Goal: Transaction & Acquisition: Obtain resource

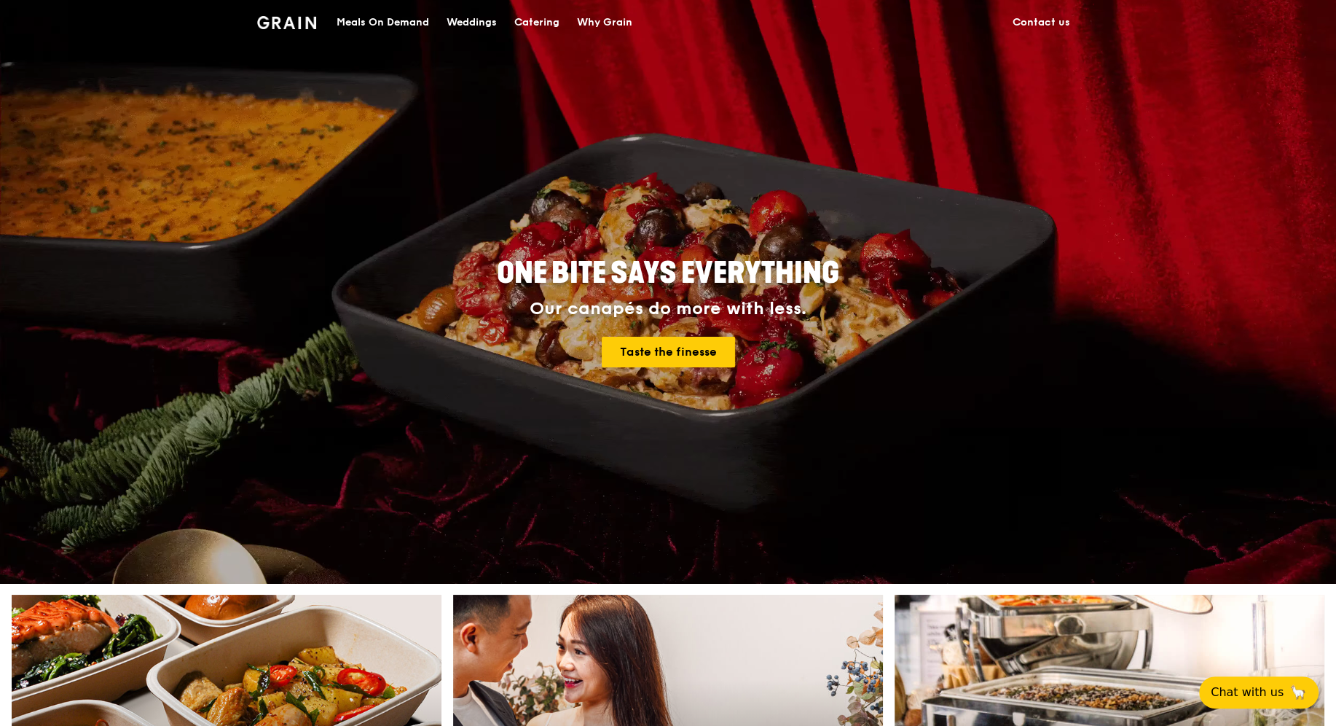
click at [1045, 15] on link "Contact us" at bounding box center [1041, 23] width 75 height 44
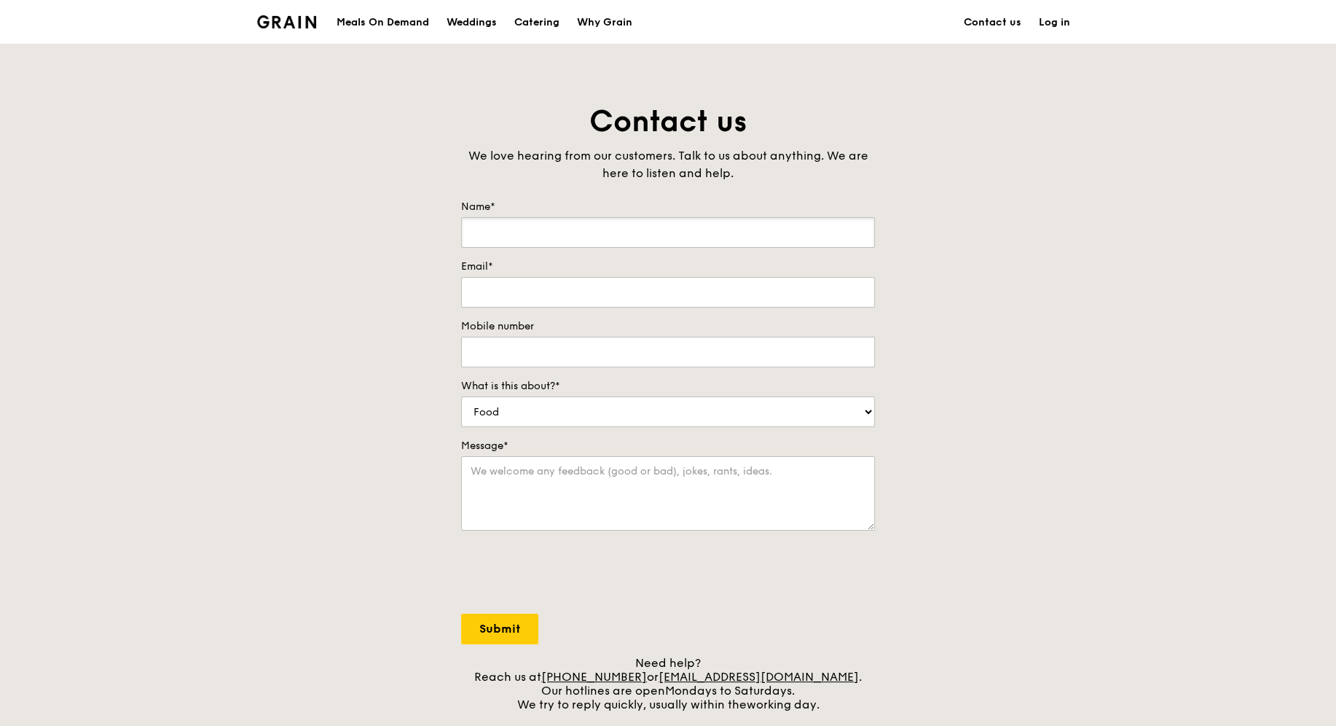
click at [592, 235] on input "Name*" at bounding box center [668, 232] width 414 height 31
type input "Priya K"
click at [565, 293] on input "Email*" at bounding box center [668, 292] width 414 height 31
type input "[EMAIL_ADDRESS][DOMAIN_NAME]"
click at [546, 342] on input "Mobile number" at bounding box center [668, 352] width 414 height 31
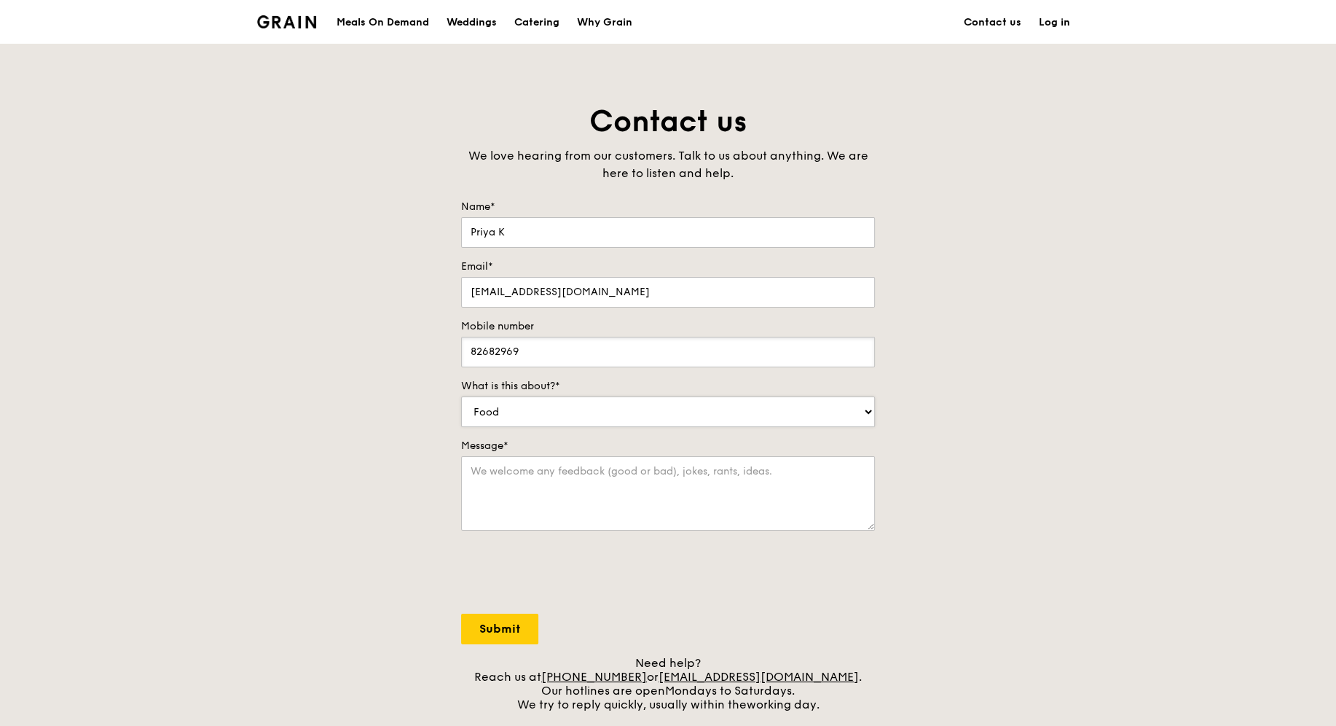
type input "82682969"
click at [550, 405] on select "Food Service Billing/Payment Catering Others" at bounding box center [668, 411] width 414 height 31
click at [461, 396] on select "Food Service Billing/Payment Catering Others" at bounding box center [668, 411] width 414 height 31
click at [550, 405] on select "Food Service Billing/Payment Catering Others" at bounding box center [668, 411] width 414 height 31
click at [479, 476] on textarea "Message*" at bounding box center [668, 493] width 414 height 74
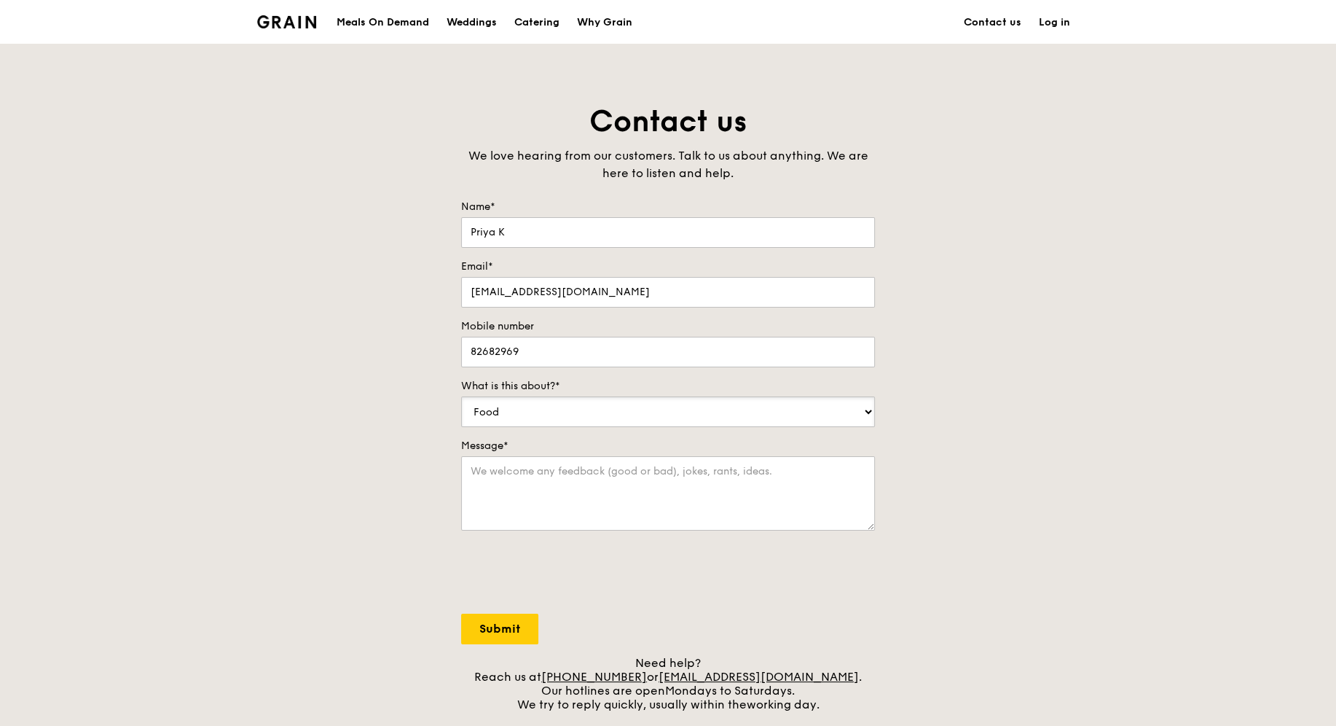
click at [499, 412] on select "Food Service Billing/Payment Catering Others" at bounding box center [668, 411] width 414 height 31
click at [466, 468] on textarea "Message*" at bounding box center [668, 493] width 414 height 74
drag, startPoint x: 749, startPoint y: 468, endPoint x: 751, endPoint y: 489, distance: 20.5
click at [751, 489] on textarea "Hi, my team is having a team building activity on [DATE], which we would love t…" at bounding box center [668, 493] width 414 height 74
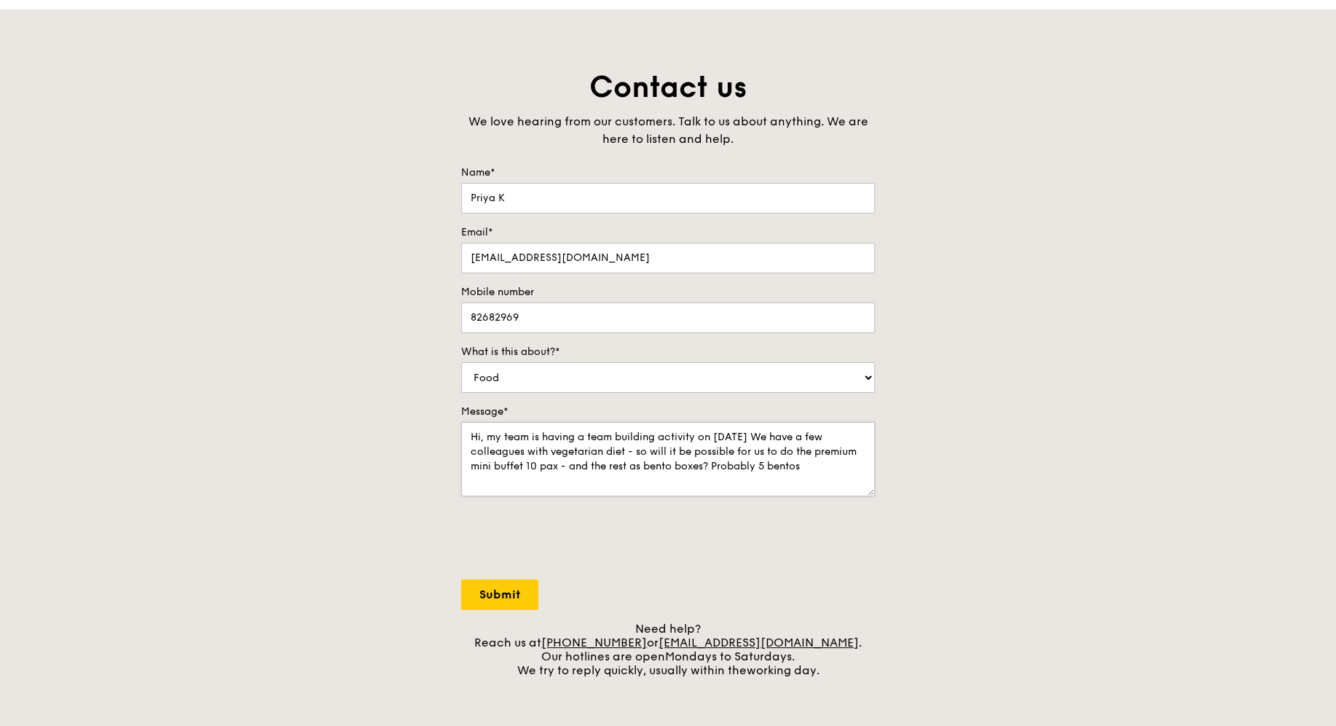
scroll to position [39, 0]
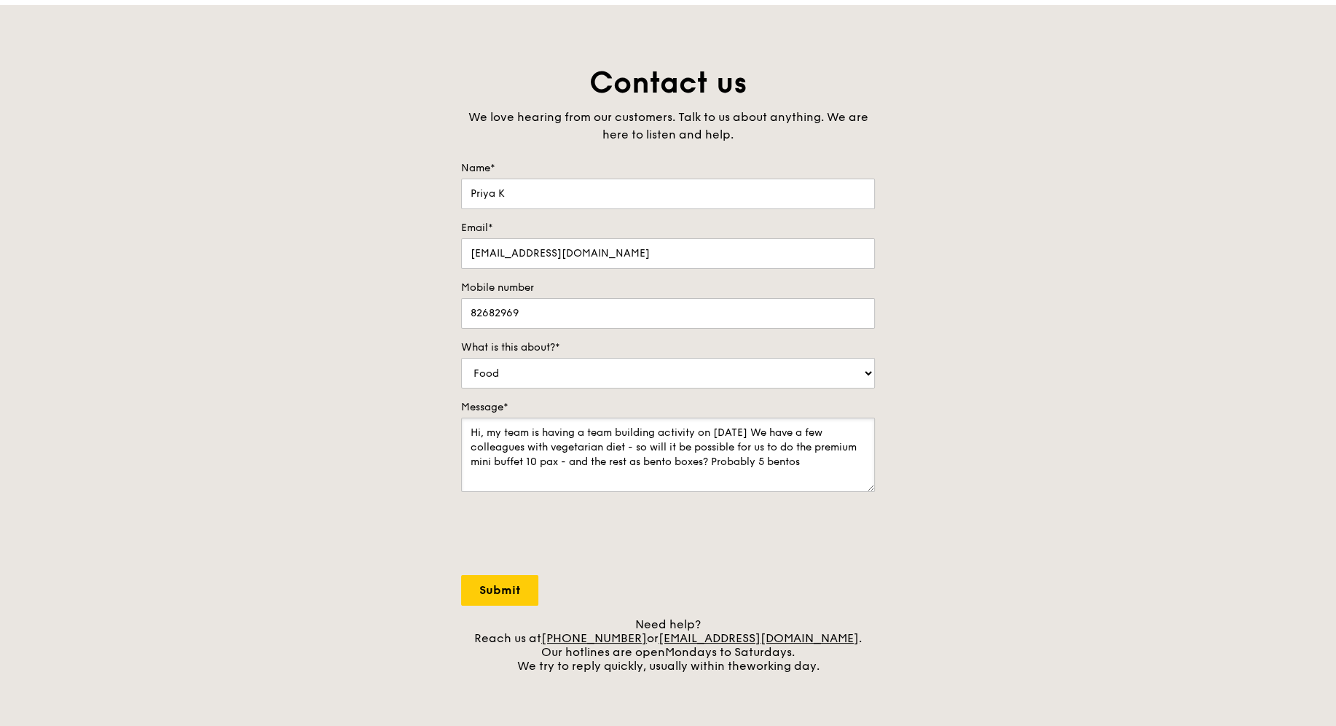
click at [811, 461] on textarea "Hi, my team is having a team building activity on [DATE] We have a few colleagu…" at bounding box center [668, 454] width 414 height 74
type textarea "Hi, my team is having a team building activity on [DATE] We have a few colleagu…"
click at [515, 581] on input "Submit" at bounding box center [499, 590] width 77 height 31
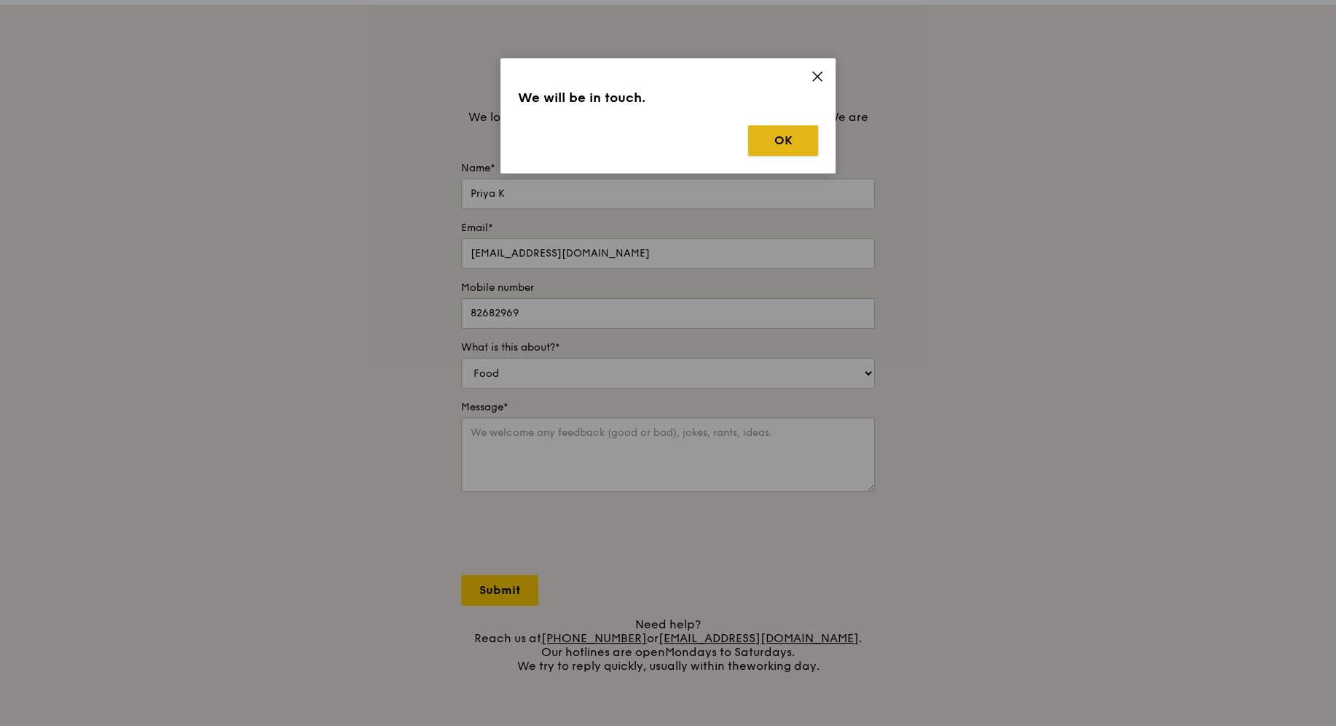
click at [787, 149] on button "OK" at bounding box center [783, 140] width 70 height 31
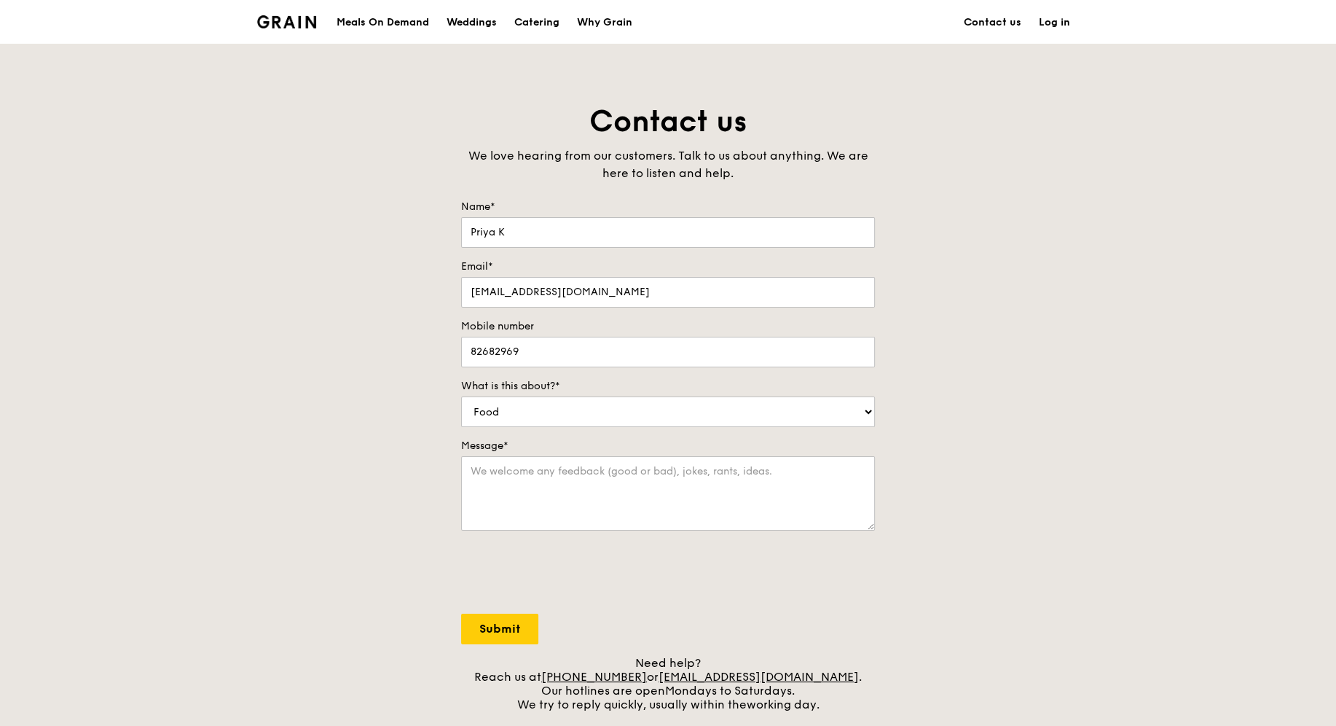
click at [380, 21] on div "Meals On Demand" at bounding box center [383, 23] width 93 height 44
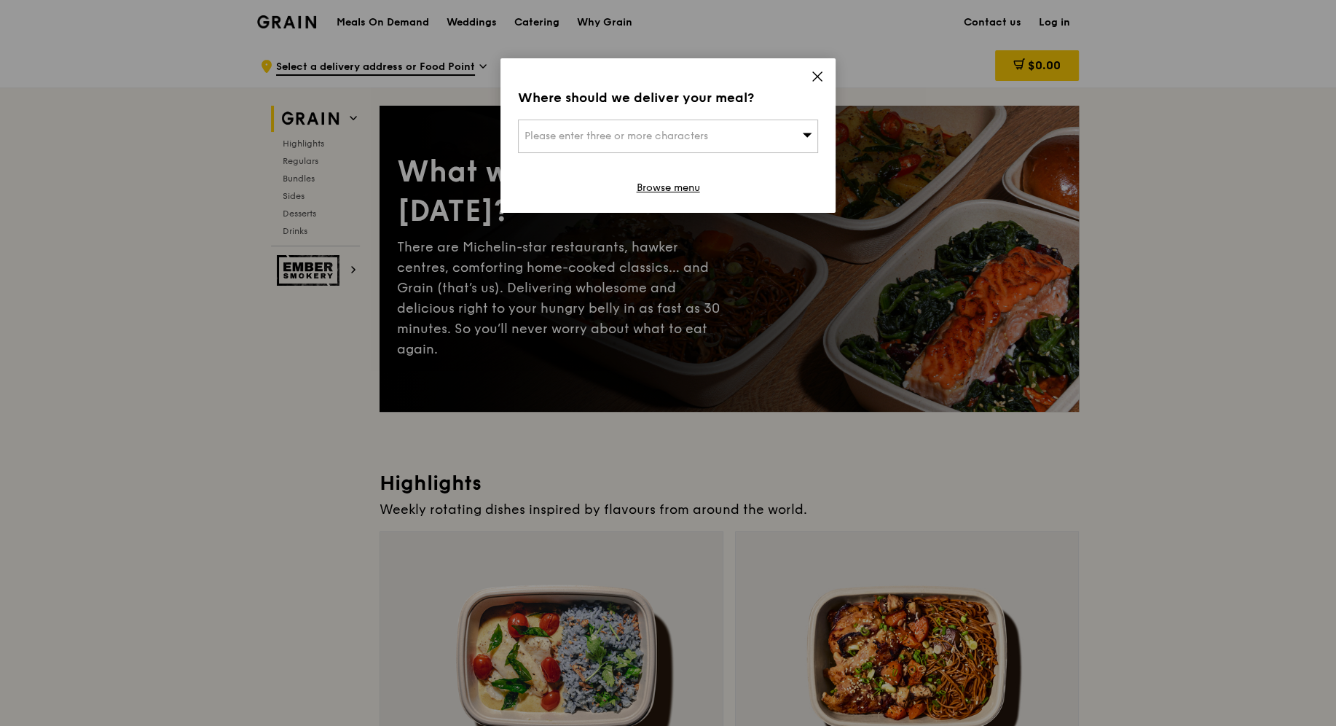
click at [818, 77] on icon at bounding box center [817, 76] width 9 height 9
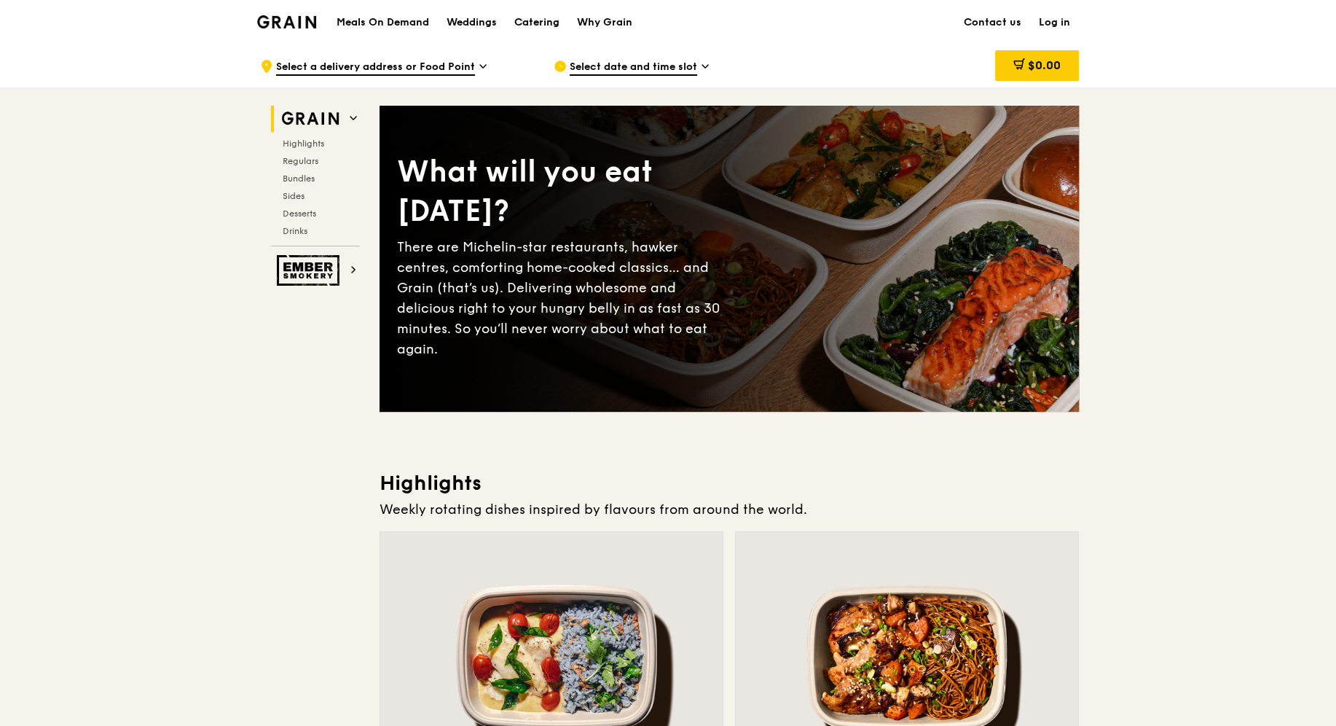
click at [538, 24] on div "Catering" at bounding box center [536, 23] width 45 height 44
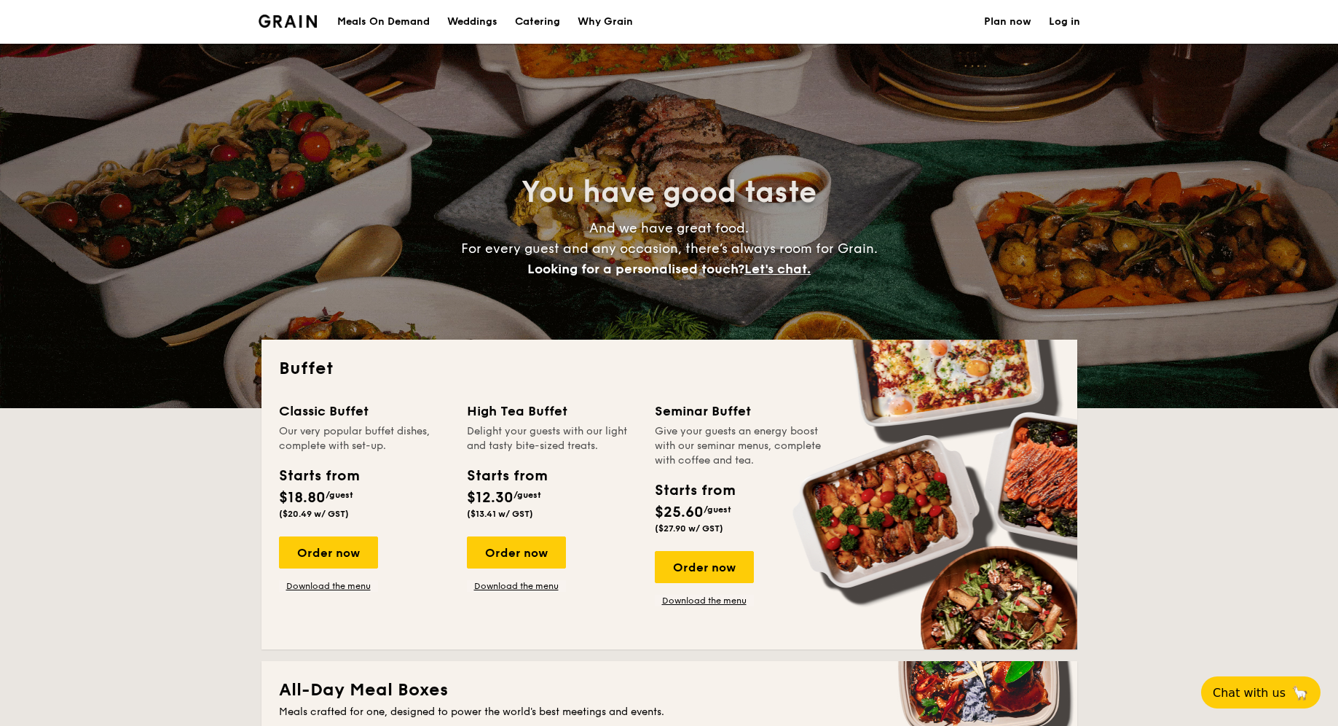
select select
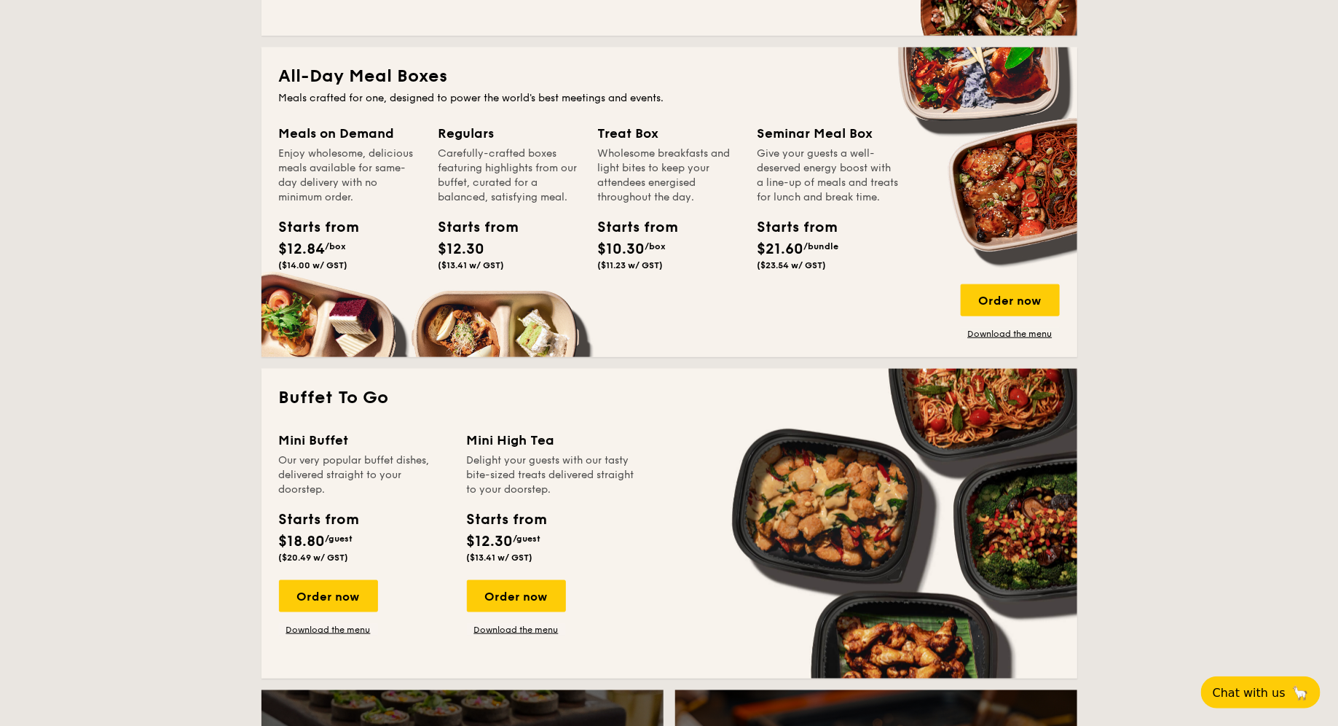
scroll to position [613, 0]
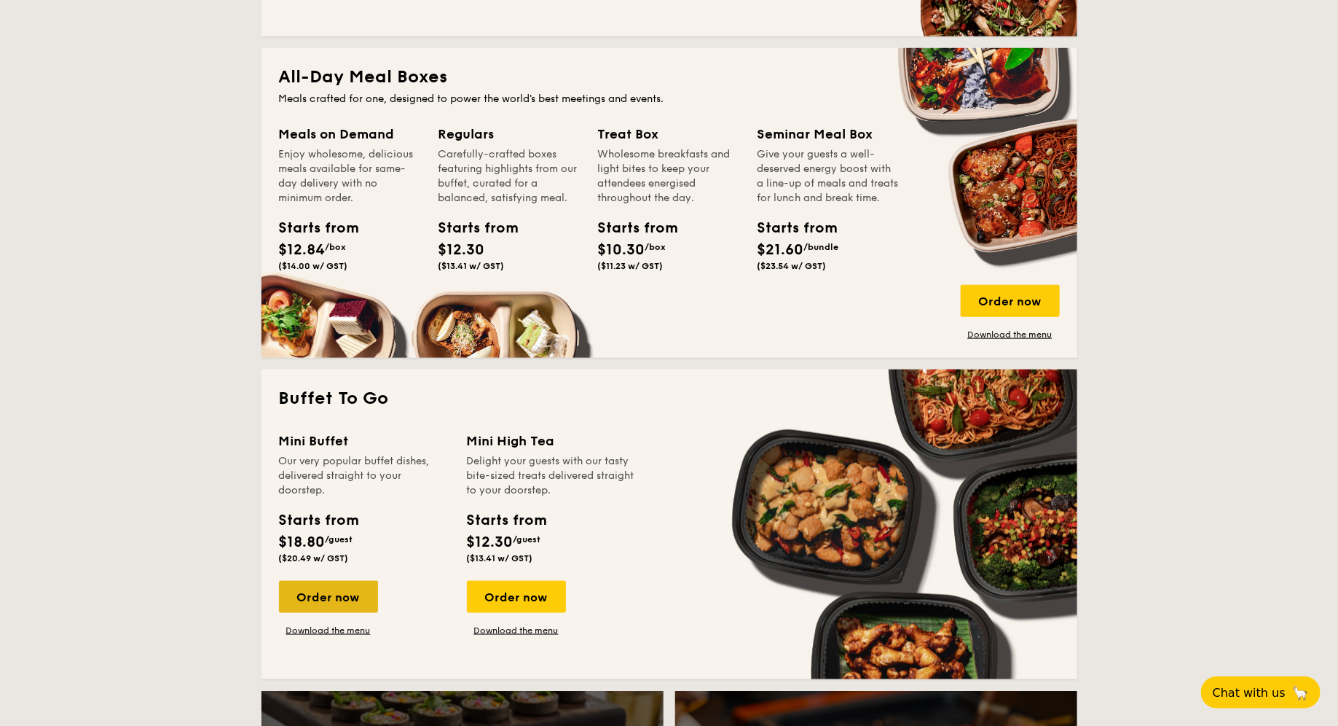
click at [315, 591] on div "Order now" at bounding box center [328, 597] width 99 height 32
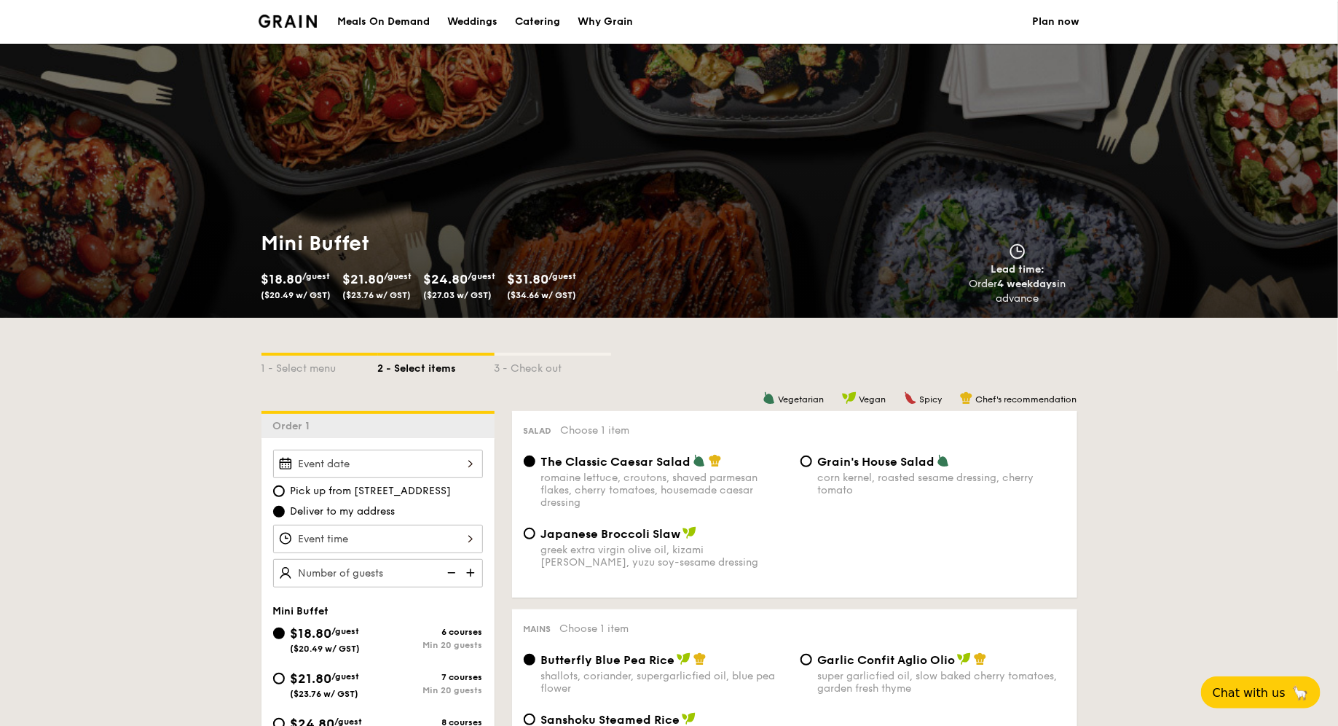
select select
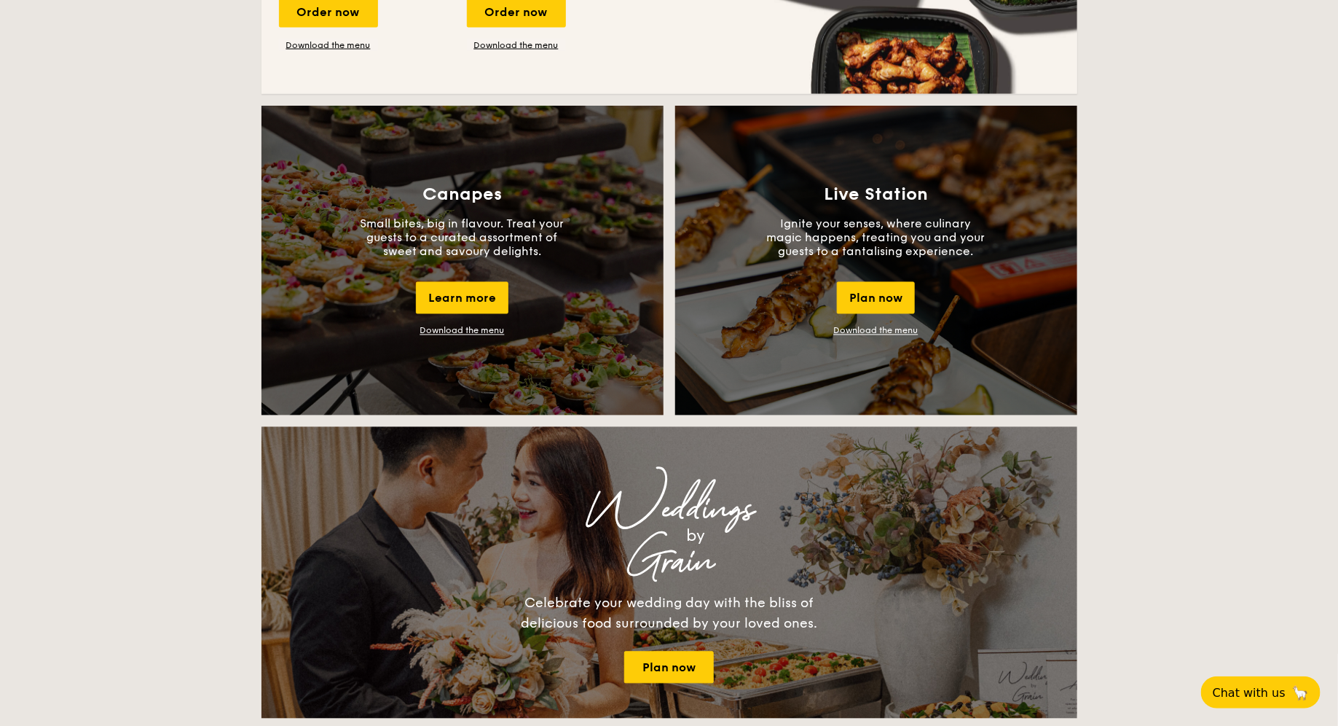
scroll to position [903, 0]
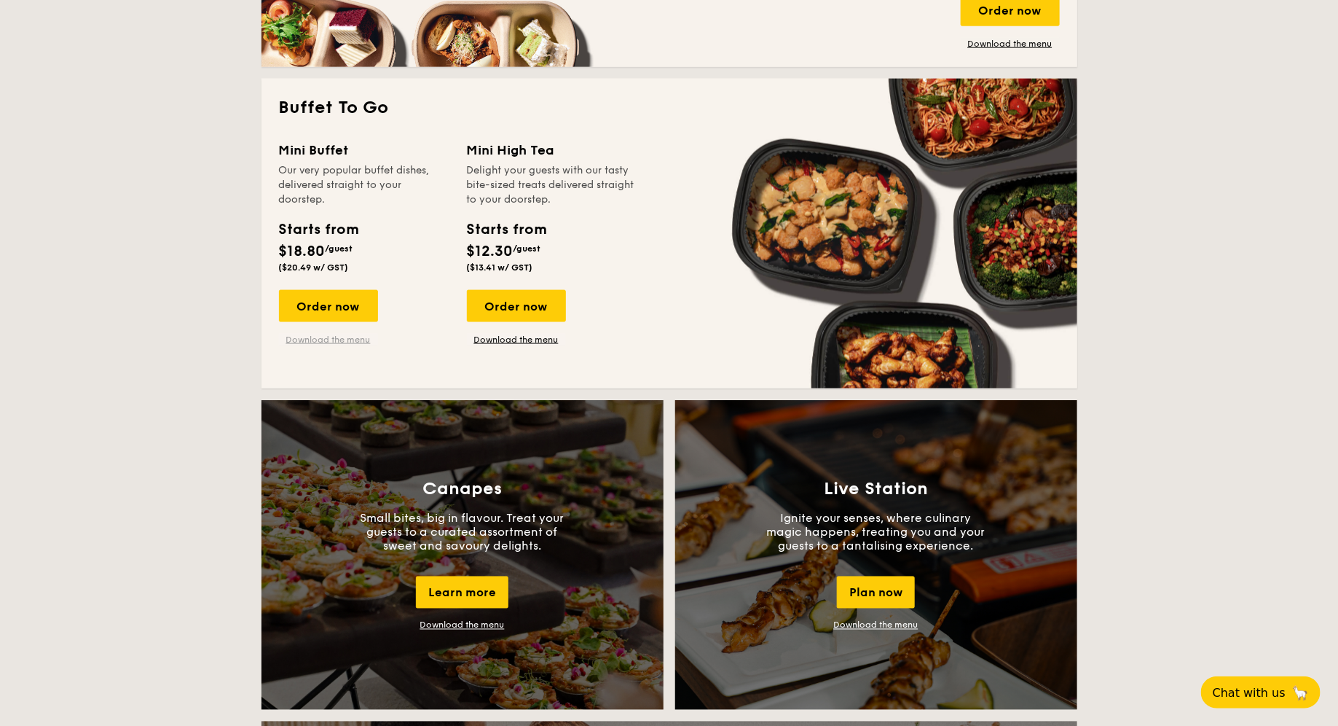
click at [348, 339] on link "Download the menu" at bounding box center [328, 340] width 99 height 12
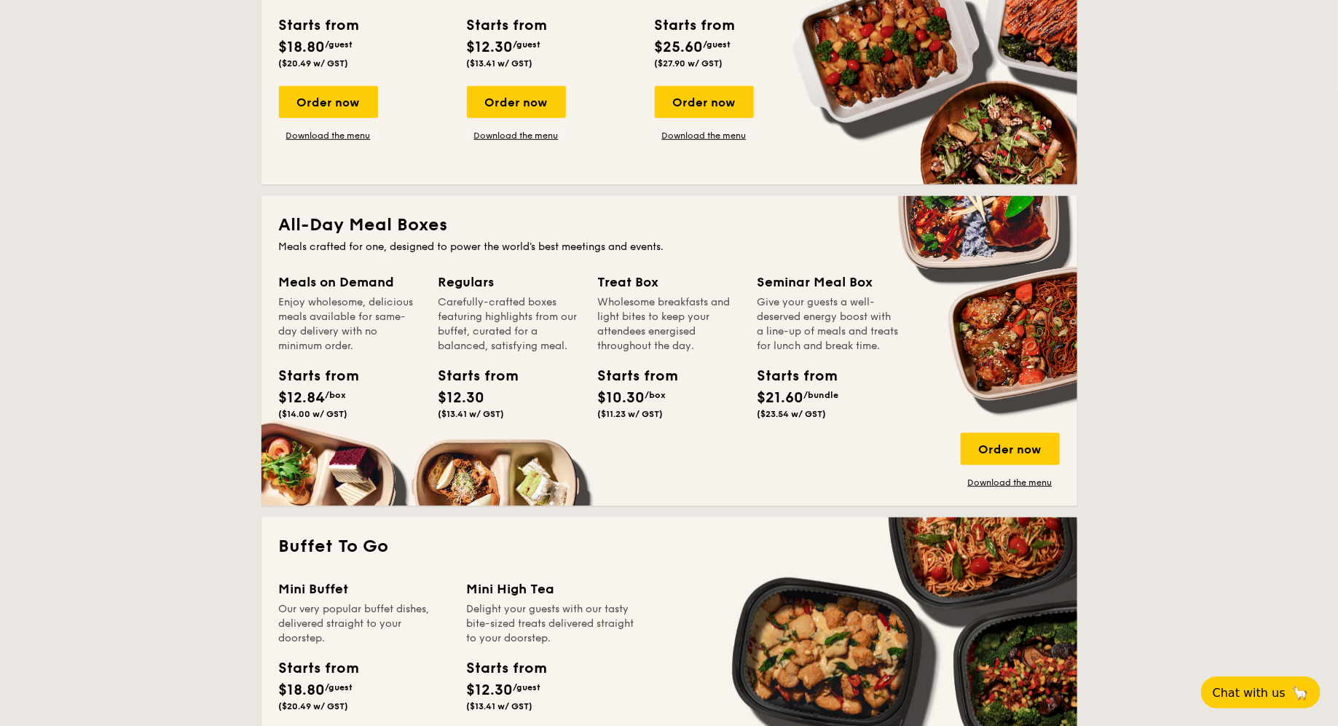
scroll to position [549, 0]
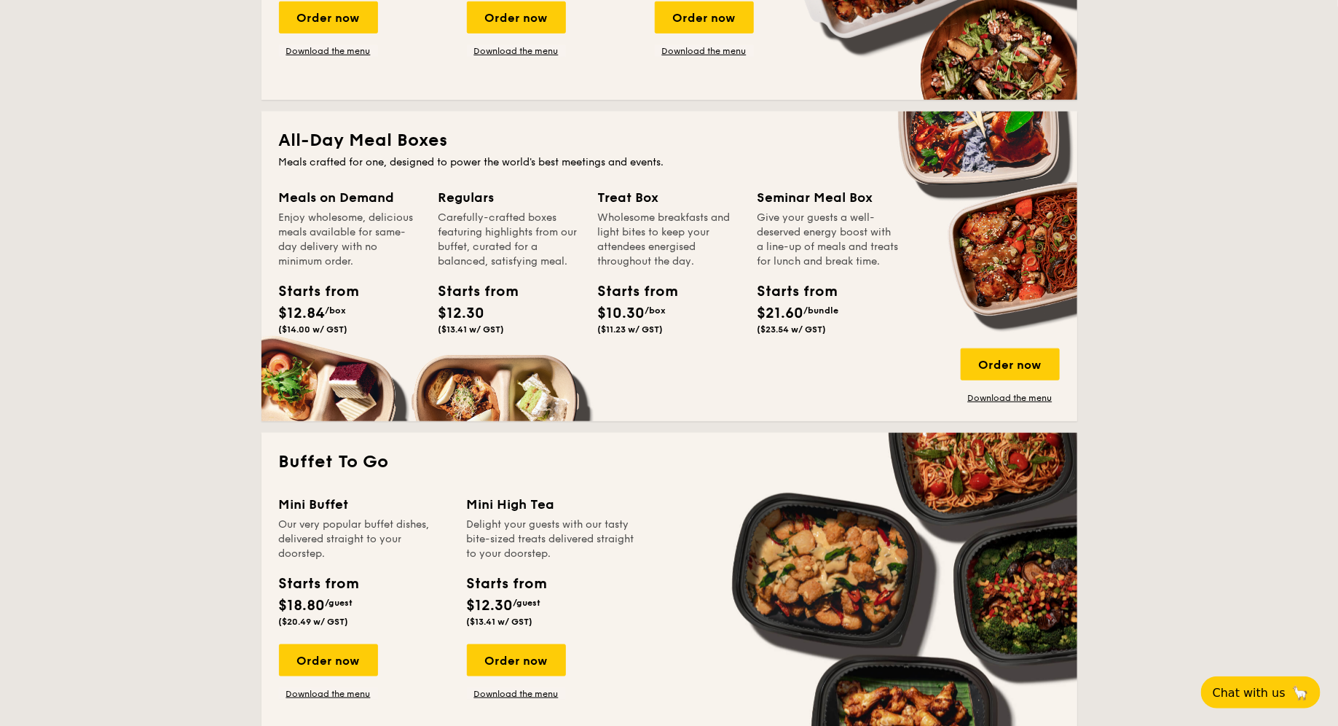
click at [334, 238] on div "Enjoy wholesome, delicious meals available for same-day delivery with no minimu…" at bounding box center [350, 240] width 142 height 58
click at [1004, 398] on link "Download the menu" at bounding box center [1010, 398] width 99 height 12
